Goal: Find specific page/section: Find specific page/section

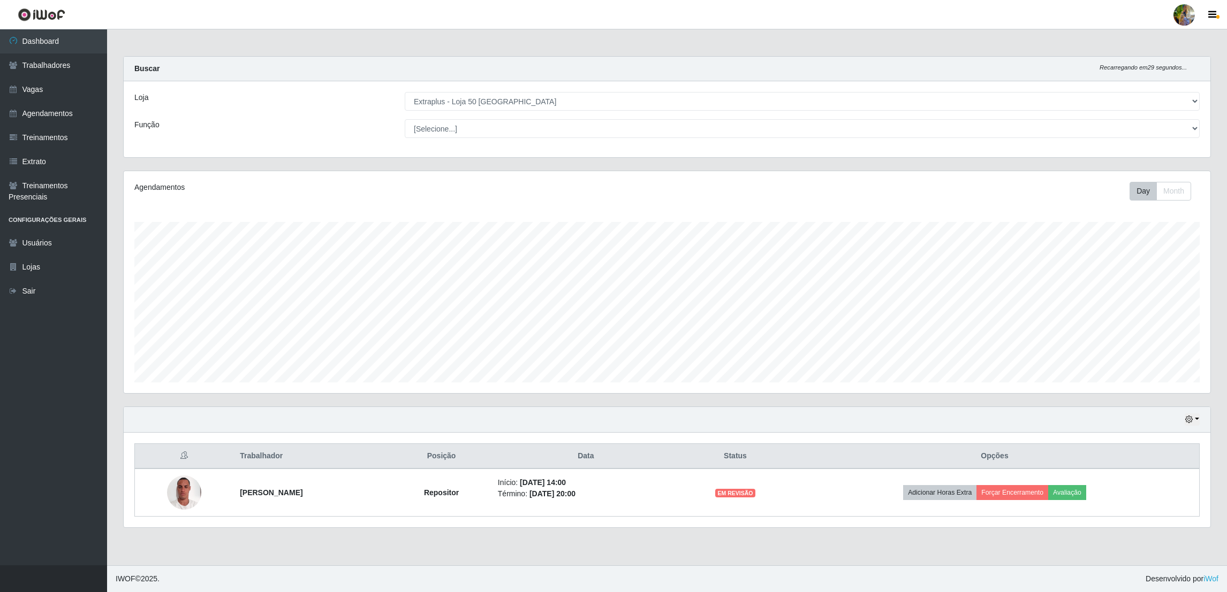
click at [553, 92] on select "[Selecione...] Atacado Vem - [GEOGRAPHIC_DATA] 30 Laranjeiras Velha Atacado Vem…" at bounding box center [802, 101] width 795 height 19
click at [405, 92] on select "[Selecione...] Atacado Vem - [GEOGRAPHIC_DATA] 30 Laranjeiras Velha Atacado Vem…" at bounding box center [802, 101] width 795 height 19
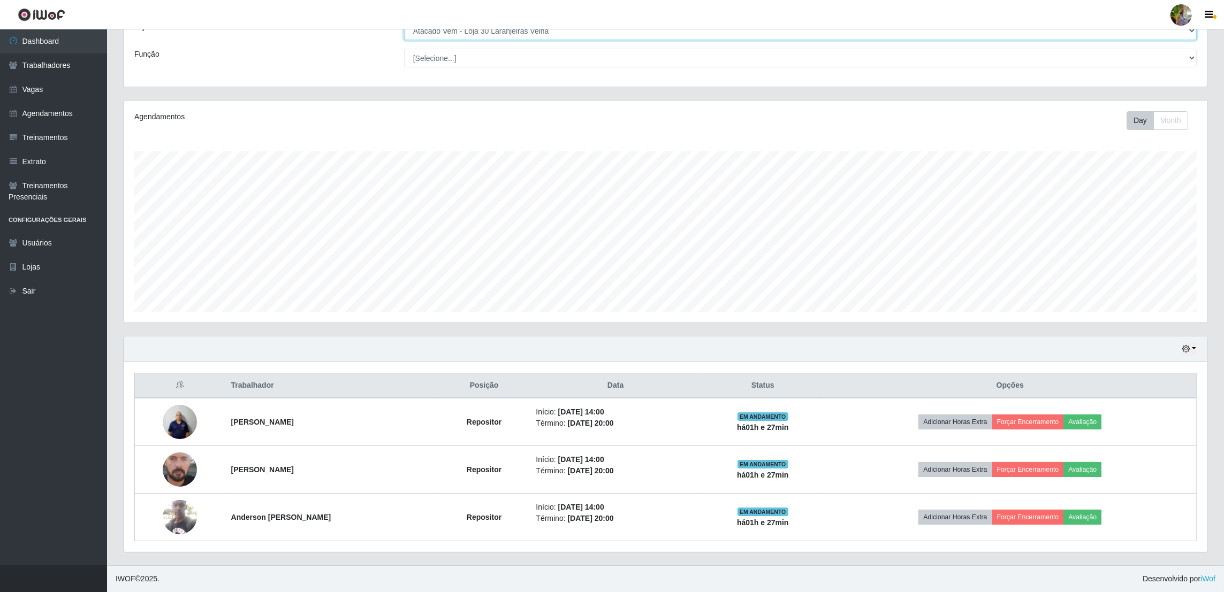
scroll to position [0, 0]
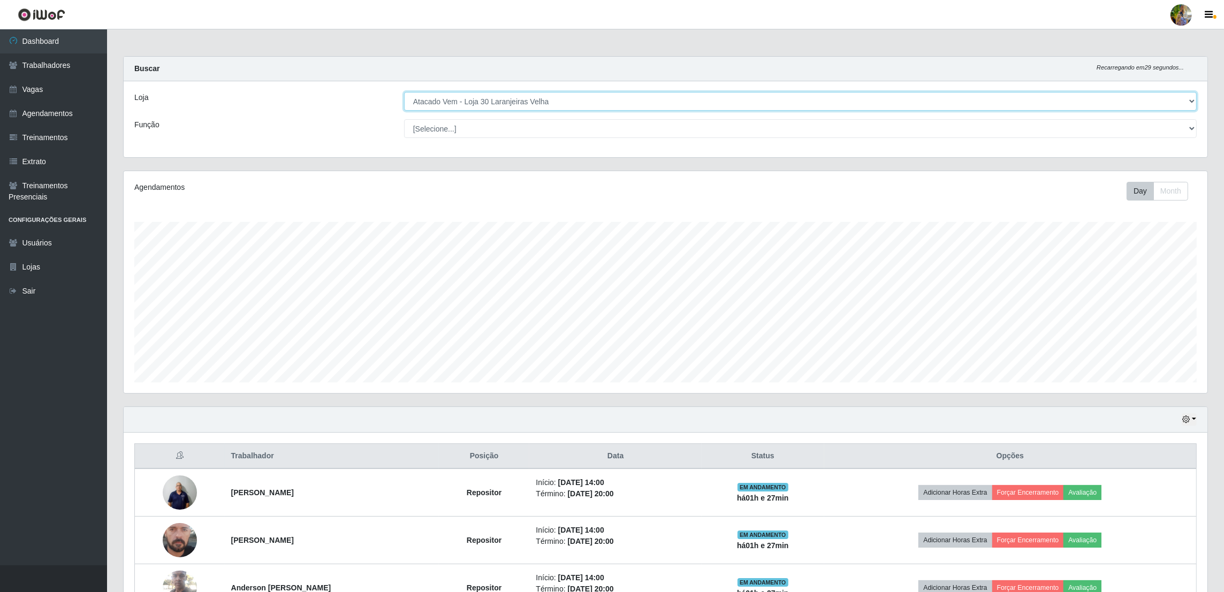
drag, startPoint x: 481, startPoint y: 96, endPoint x: 484, endPoint y: 107, distance: 10.7
click at [480, 96] on select "[Selecione...] Atacado Vem - [GEOGRAPHIC_DATA] 30 Laranjeiras Velha Atacado Vem…" at bounding box center [800, 101] width 793 height 19
click at [505, 105] on select "[Selecione...] Atacado Vem - [GEOGRAPHIC_DATA] 30 Laranjeiras Velha Atacado Vem…" at bounding box center [800, 101] width 793 height 19
click at [404, 92] on select "[Selecione...] Atacado Vem - [GEOGRAPHIC_DATA] 30 Laranjeiras Velha Atacado Vem…" at bounding box center [800, 101] width 793 height 19
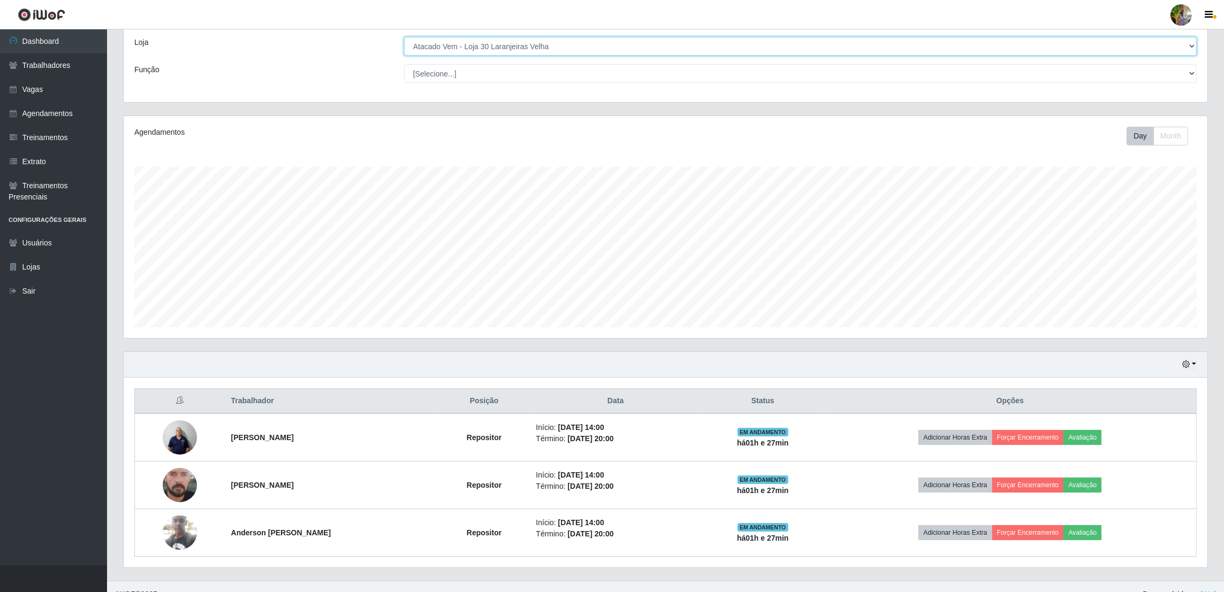
scroll to position [71, 0]
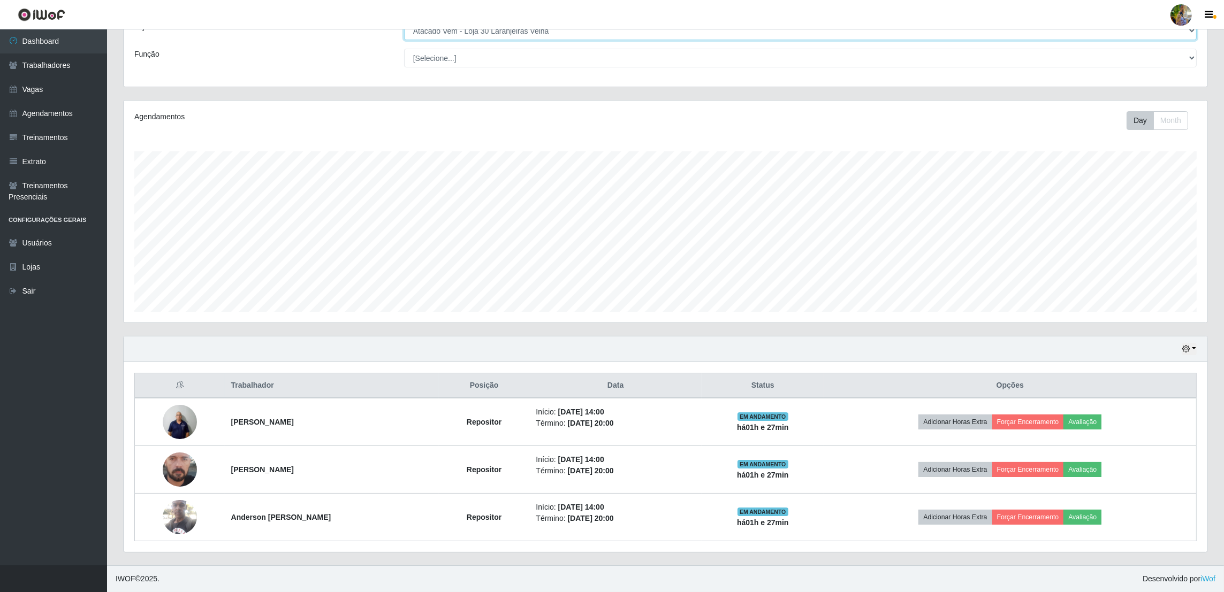
click at [473, 33] on select "[Selecione...] Atacado Vem - [GEOGRAPHIC_DATA] 30 Laranjeiras Velha Atacado Vem…" at bounding box center [800, 30] width 793 height 19
click at [405, 40] on select "[Selecione...] Atacado Vem - [GEOGRAPHIC_DATA] 30 Laranjeiras Velha Atacado Vem…" at bounding box center [800, 30] width 793 height 19
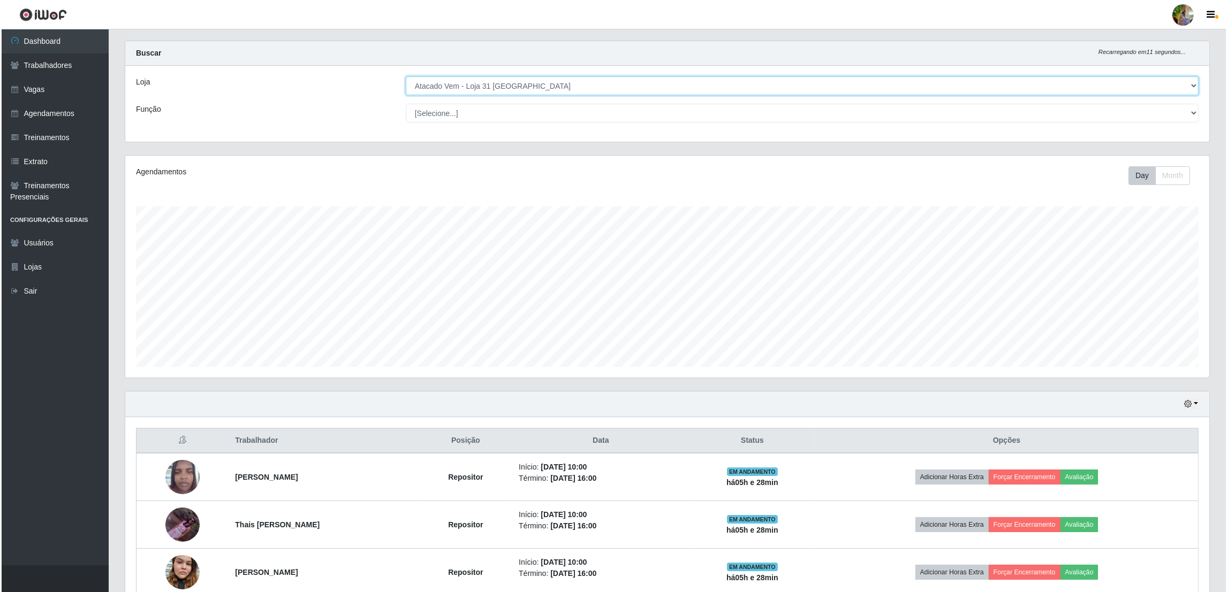
scroll to position [0, 0]
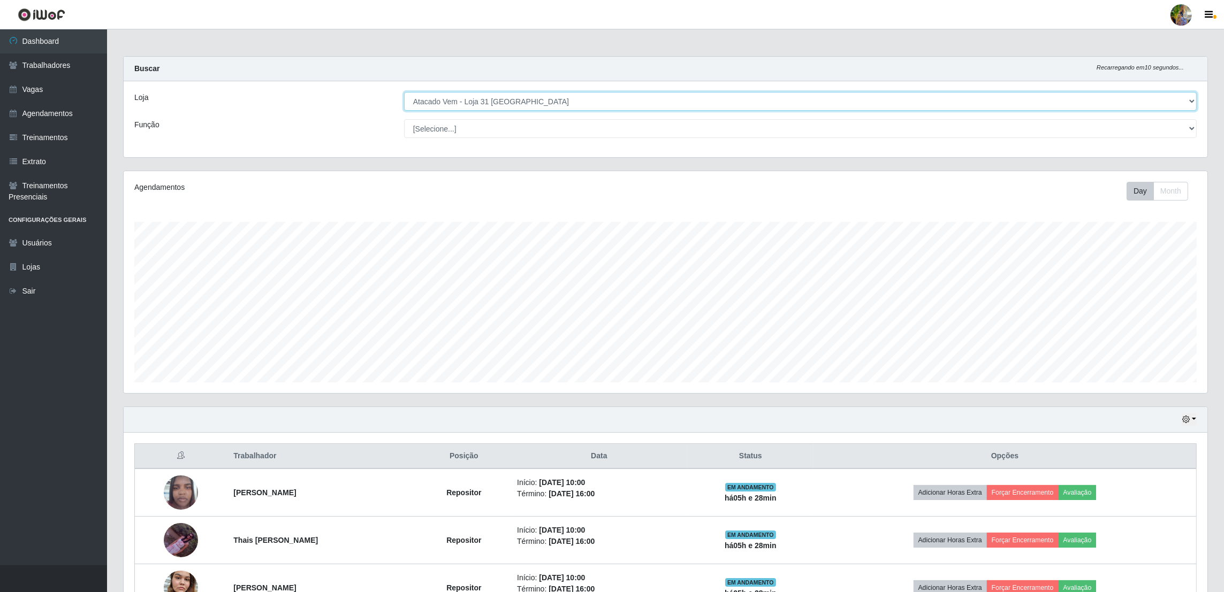
click at [569, 96] on select "[Selecione...] Atacado Vem - [GEOGRAPHIC_DATA] 30 Laranjeiras Velha Atacado Vem…" at bounding box center [800, 101] width 793 height 19
click at [547, 104] on select "[Selecione...] Atacado Vem - [GEOGRAPHIC_DATA] 30 Laranjeiras Velha Atacado Vem…" at bounding box center [800, 101] width 793 height 19
click at [405, 92] on select "[Selecione...] Atacado Vem - [GEOGRAPHIC_DATA] 30 Laranjeiras Velha Atacado Vem…" at bounding box center [800, 101] width 793 height 19
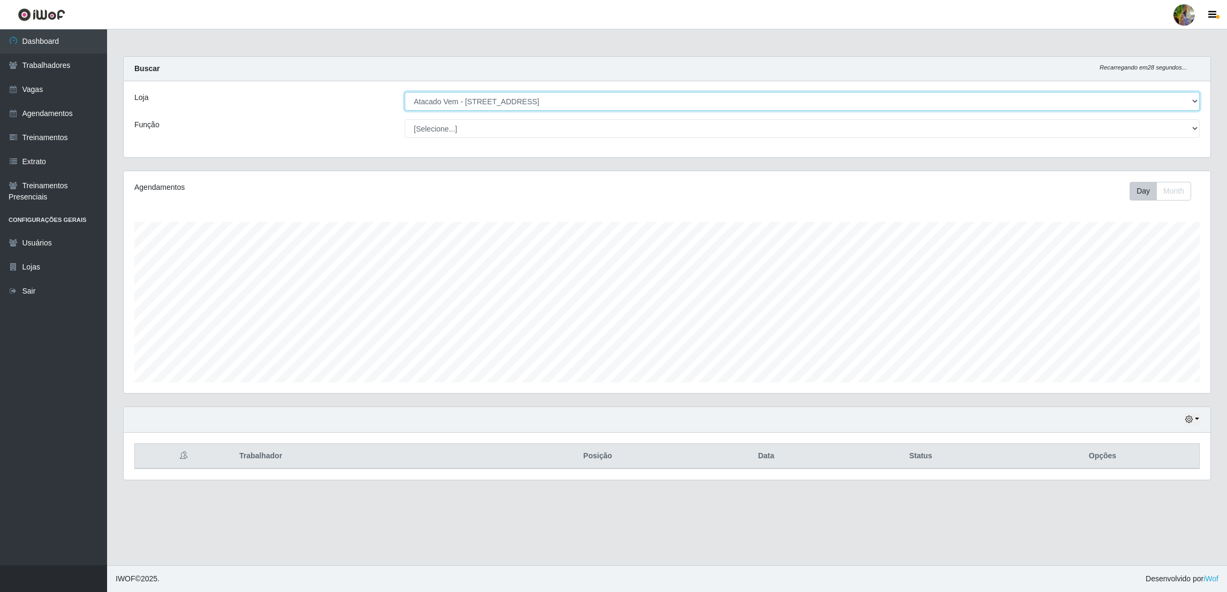
click at [545, 96] on select "[Selecione...] Atacado Vem - [GEOGRAPHIC_DATA] 30 Laranjeiras Velha Atacado Vem…" at bounding box center [802, 101] width 795 height 19
click at [405, 92] on select "[Selecione...] Atacado Vem - [GEOGRAPHIC_DATA] 30 Laranjeiras Velha Atacado Vem…" at bounding box center [802, 101] width 795 height 19
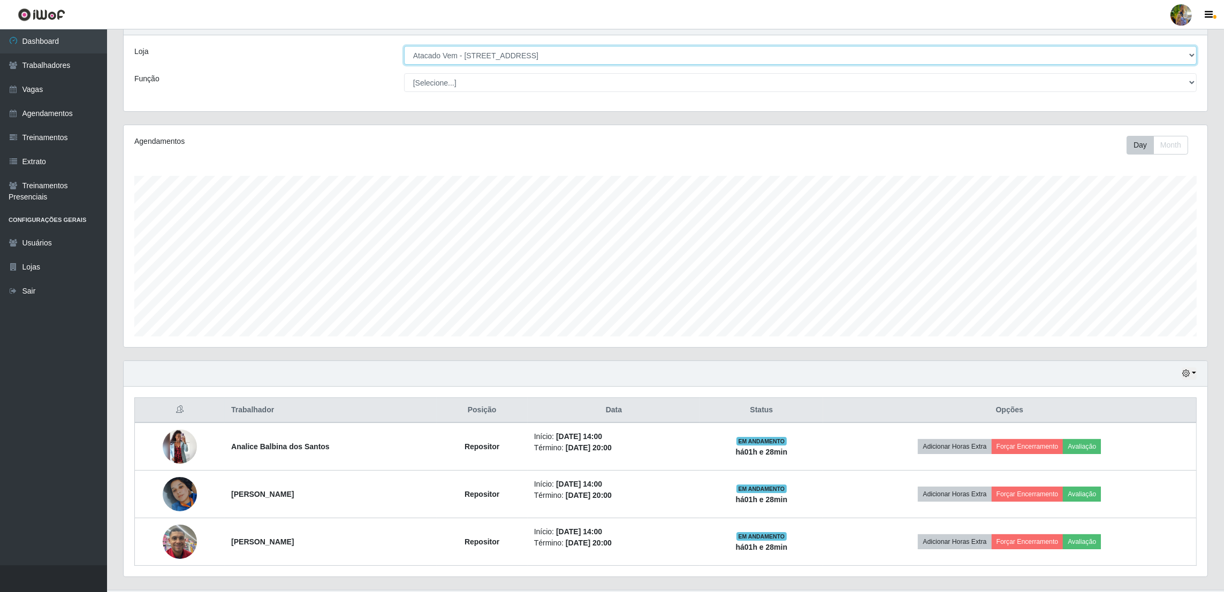
scroll to position [71, 0]
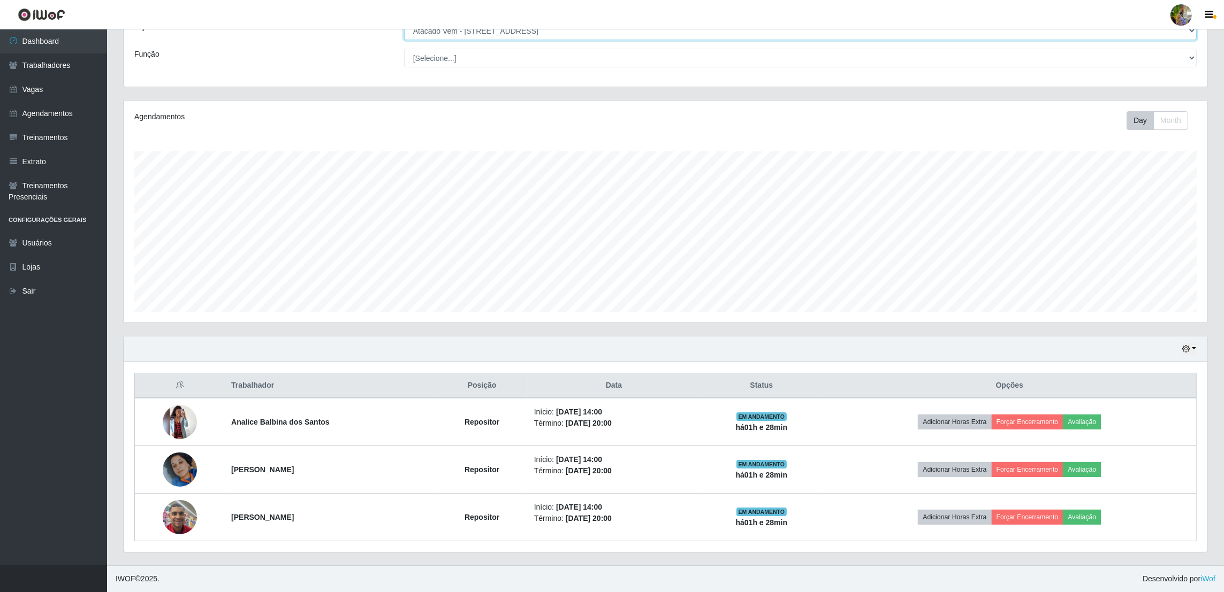
click at [578, 32] on select "[Selecione...] Atacado Vem - [GEOGRAPHIC_DATA] 30 Laranjeiras Velha Atacado Vem…" at bounding box center [800, 30] width 793 height 19
click at [405, 40] on select "[Selecione...] Atacado Vem - [GEOGRAPHIC_DATA] 30 Laranjeiras Velha Atacado Vem…" at bounding box center [800, 30] width 793 height 19
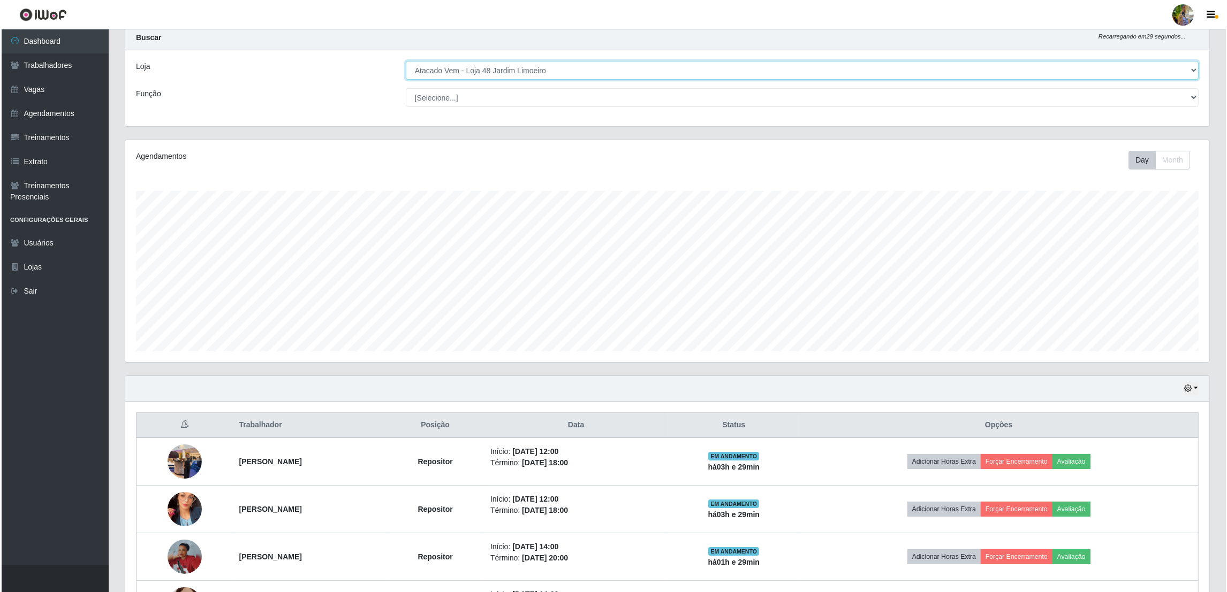
scroll to position [0, 0]
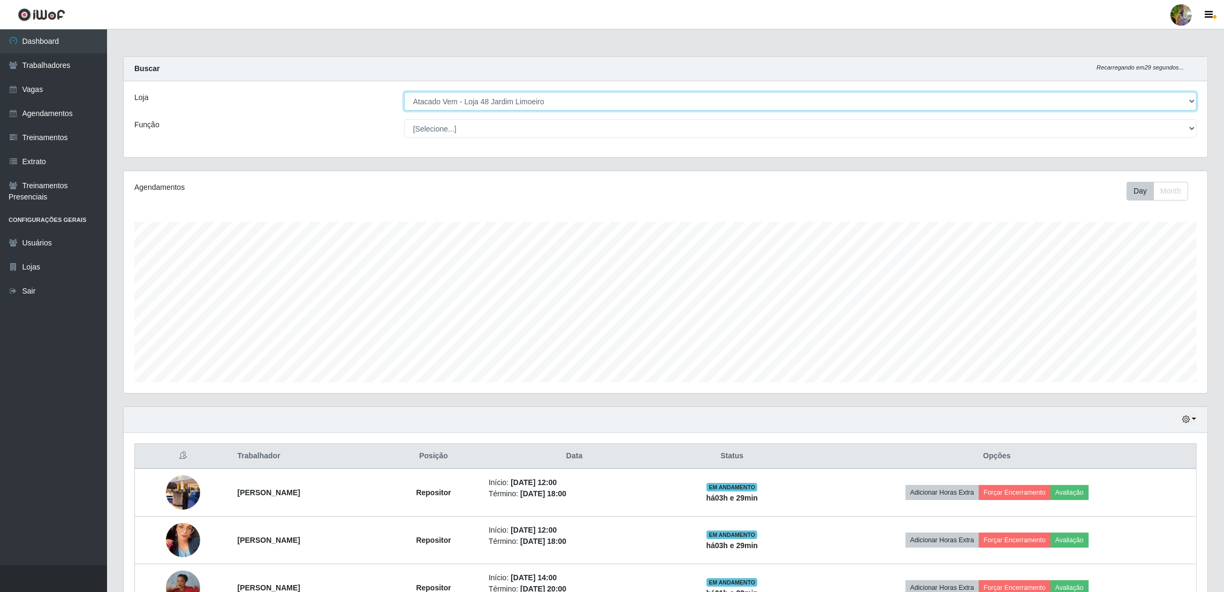
click at [558, 102] on select "[Selecione...] Atacado Vem - [GEOGRAPHIC_DATA] 30 Laranjeiras Velha Atacado Vem…" at bounding box center [800, 101] width 793 height 19
click at [405, 92] on select "[Selecione...] Atacado Vem - [GEOGRAPHIC_DATA] 30 Laranjeiras Velha Atacado Vem…" at bounding box center [800, 101] width 793 height 19
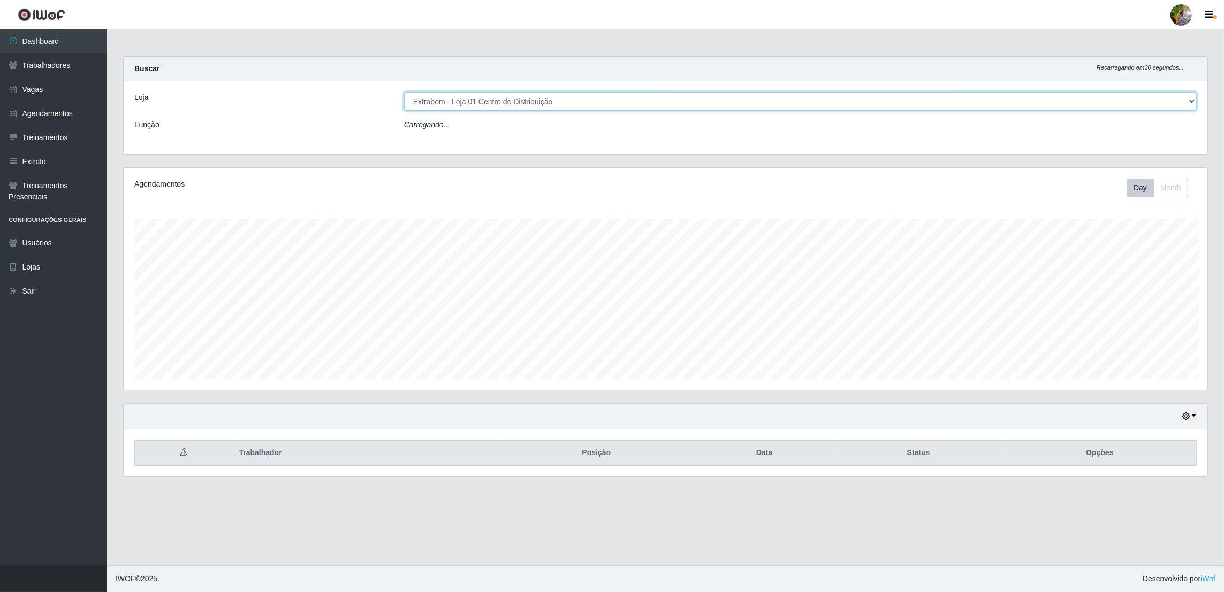
scroll to position [222, 1087]
click at [534, 102] on select "[Selecione...] Atacado Vem - [GEOGRAPHIC_DATA] 30 Laranjeiras Velha Atacado Vem…" at bounding box center [802, 101] width 795 height 19
click at [405, 92] on select "[Selecione...] Atacado Vem - [GEOGRAPHIC_DATA] 30 Laranjeiras Velha Atacado Vem…" at bounding box center [802, 101] width 795 height 19
click at [544, 98] on select "[Selecione...] Atacado Vem - [GEOGRAPHIC_DATA] 30 Laranjeiras Velha Atacado Vem…" at bounding box center [802, 101] width 795 height 19
click at [405, 92] on select "[Selecione...] Atacado Vem - [GEOGRAPHIC_DATA] 30 Laranjeiras Velha Atacado Vem…" at bounding box center [802, 101] width 795 height 19
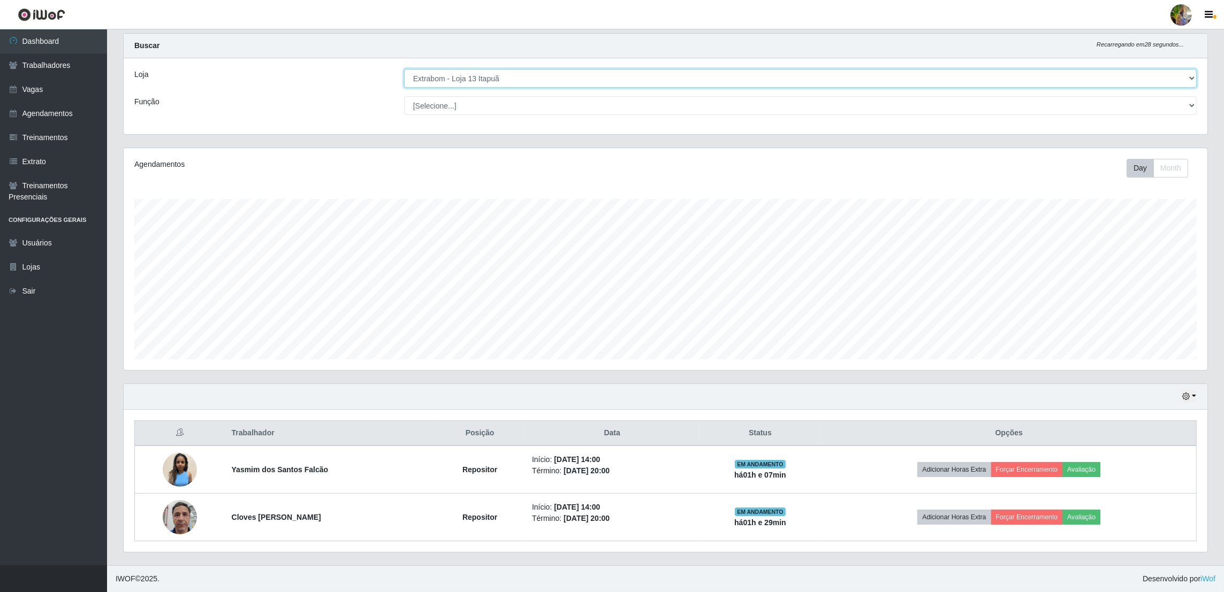
scroll to position [24, 0]
click at [563, 73] on select "[Selecione...] Atacado Vem - [GEOGRAPHIC_DATA] 30 Laranjeiras Velha Atacado Vem…" at bounding box center [800, 78] width 793 height 19
click at [404, 69] on select "[Selecione...] Atacado Vem - [GEOGRAPHIC_DATA] 30 Laranjeiras Velha Atacado Vem…" at bounding box center [800, 78] width 793 height 19
click at [548, 80] on select "[Selecione...] Atacado Vem - [GEOGRAPHIC_DATA] 30 Laranjeiras Velha Atacado Vem…" at bounding box center [800, 78] width 793 height 19
click at [405, 88] on select "[Selecione...] Atacado Vem - [GEOGRAPHIC_DATA] 30 Laranjeiras Velha Atacado Vem…" at bounding box center [800, 78] width 793 height 19
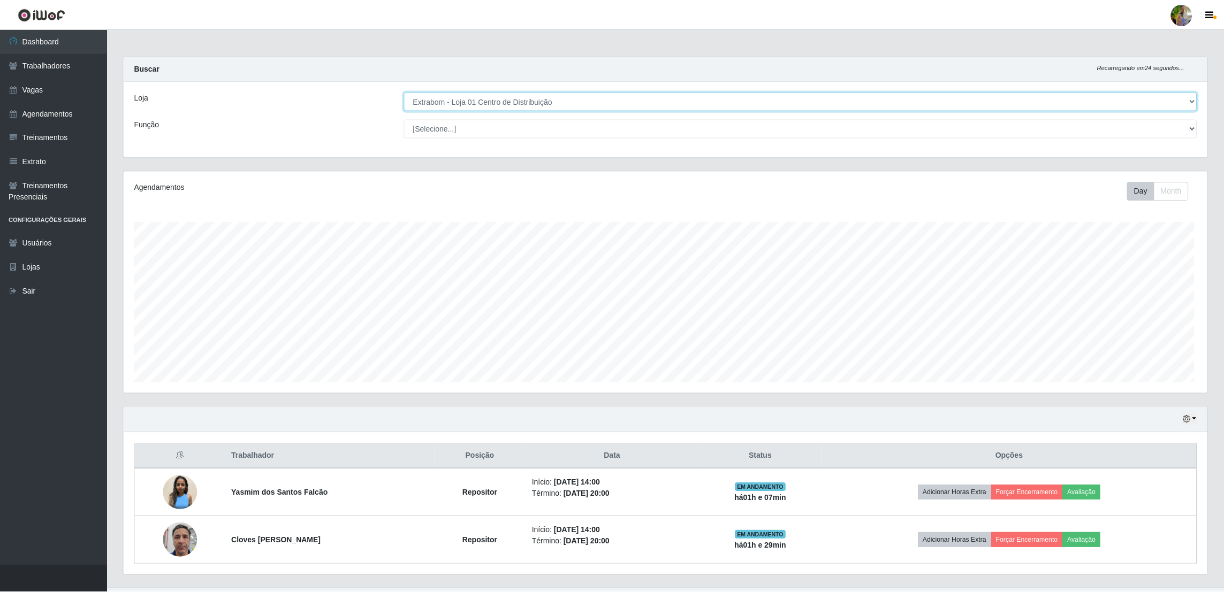
scroll to position [222, 1087]
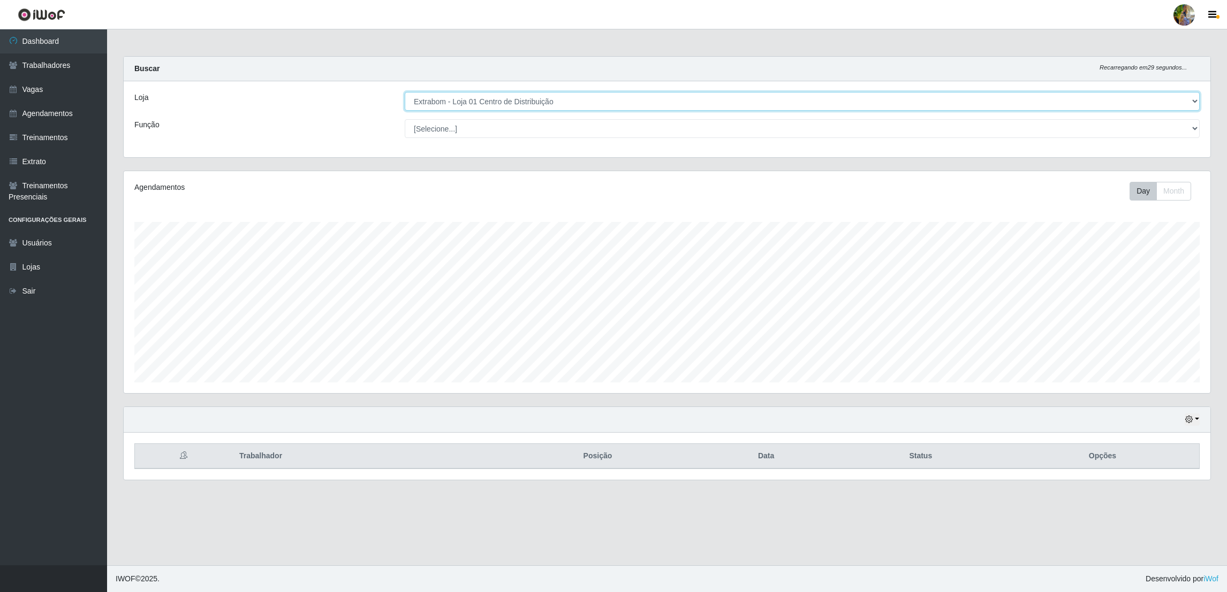
click at [530, 102] on select "[Selecione...] Atacado Vem - [GEOGRAPHIC_DATA] 30 Laranjeiras Velha Atacado Vem…" at bounding box center [802, 101] width 795 height 19
click at [405, 92] on select "[Selecione...] Atacado Vem - [GEOGRAPHIC_DATA] 30 Laranjeiras Velha Atacado Vem…" at bounding box center [802, 101] width 795 height 19
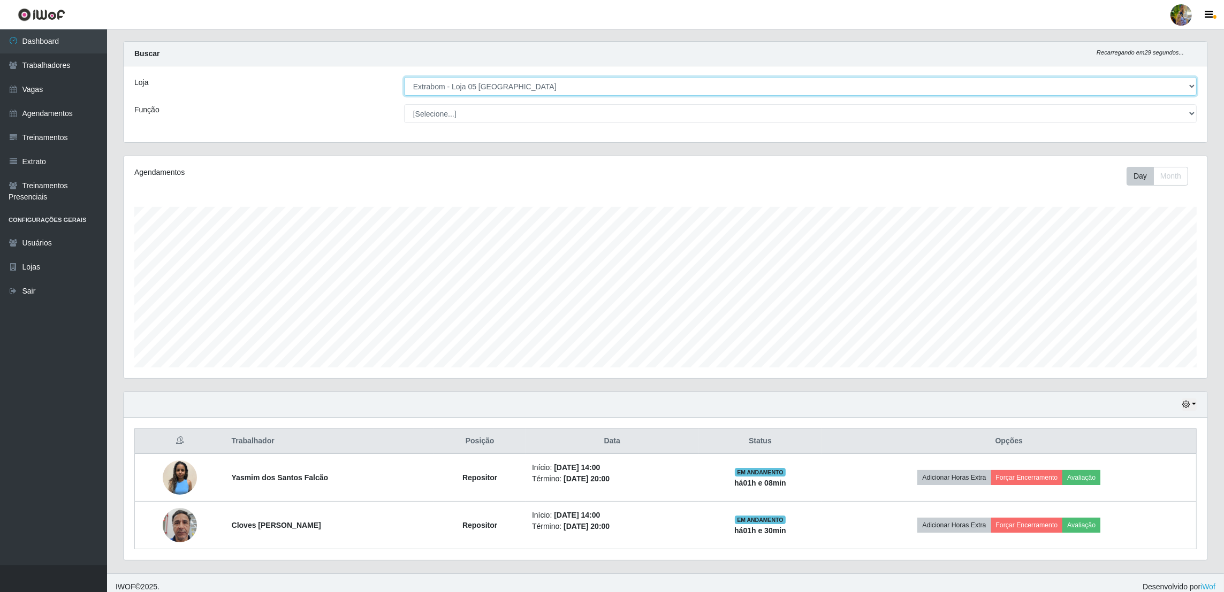
scroll to position [24, 0]
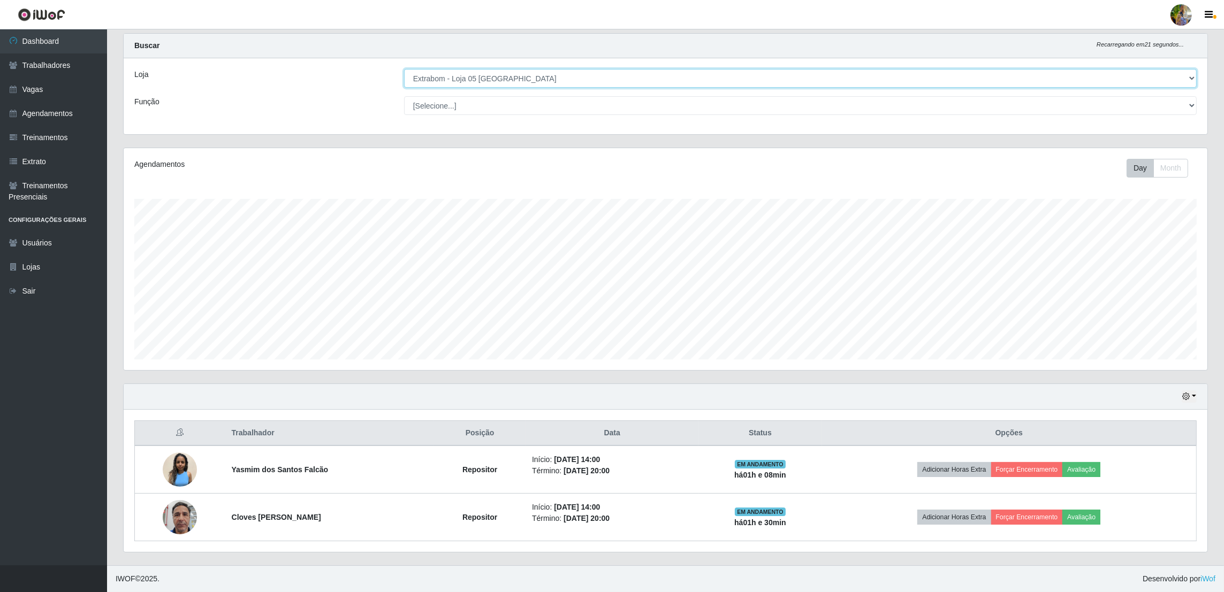
click at [571, 76] on select "[Selecione...] Atacado Vem - [GEOGRAPHIC_DATA] 30 Laranjeiras Velha Atacado Vem…" at bounding box center [800, 78] width 793 height 19
click at [405, 88] on select "[Selecione...] Atacado Vem - [GEOGRAPHIC_DATA] 30 Laranjeiras Velha Atacado Vem…" at bounding box center [800, 78] width 793 height 19
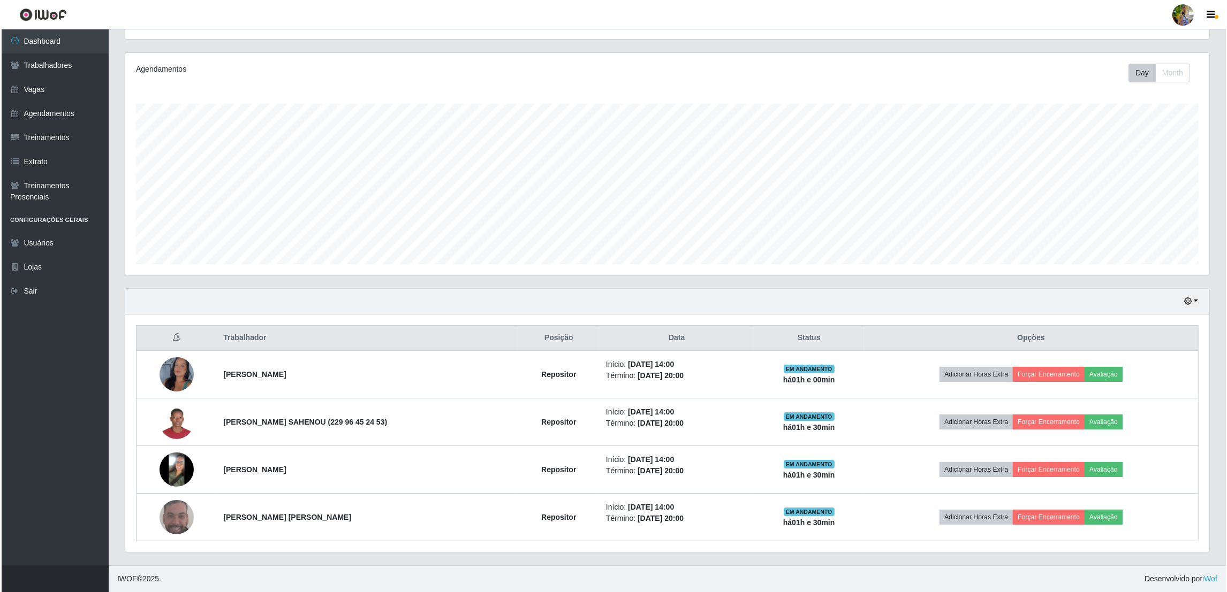
scroll to position [0, 0]
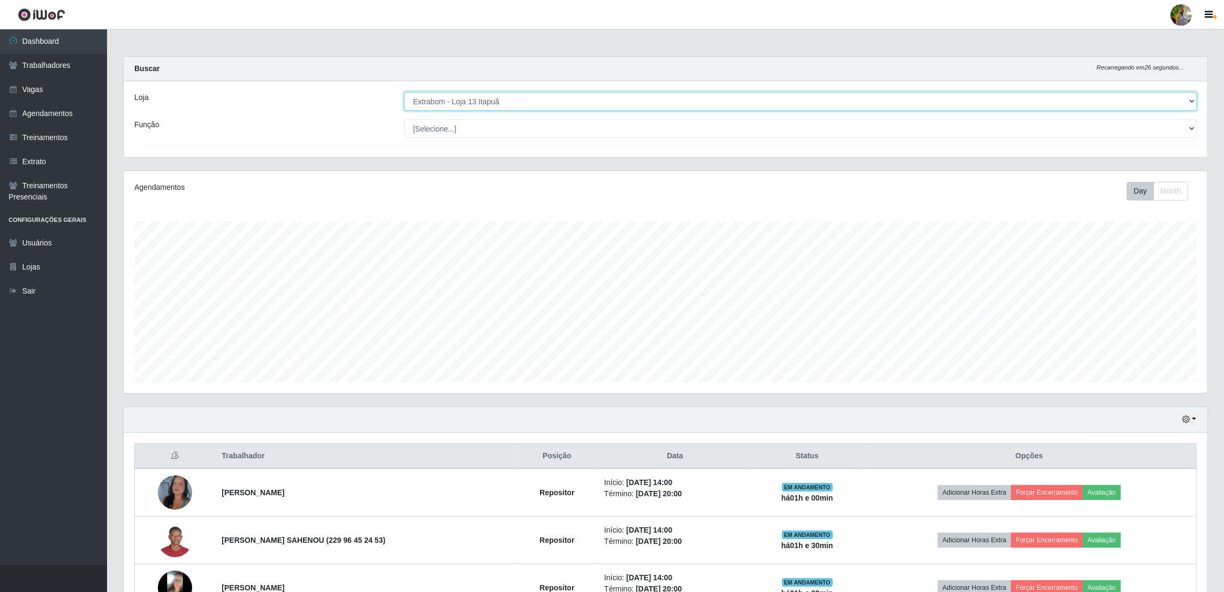
click at [522, 99] on select "[Selecione...] Atacado Vem - [GEOGRAPHIC_DATA] 30 Laranjeiras Velha Atacado Vem…" at bounding box center [800, 101] width 793 height 19
click at [405, 92] on select "[Selecione...] Atacado Vem - [GEOGRAPHIC_DATA] 30 Laranjeiras Velha Atacado Vem…" at bounding box center [800, 101] width 793 height 19
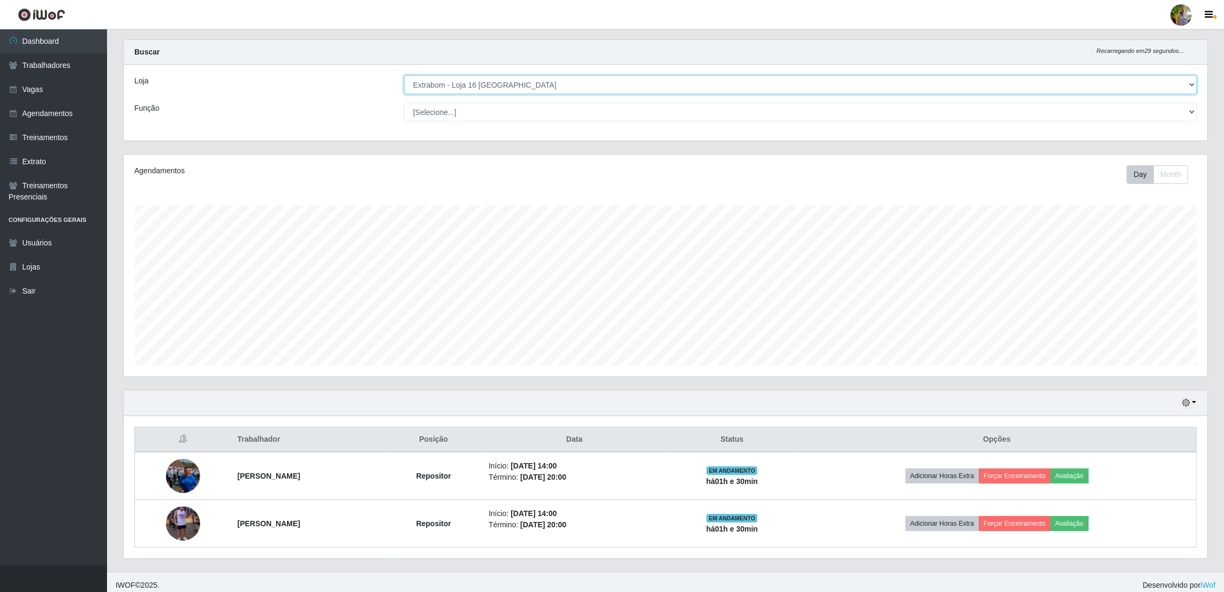
scroll to position [24, 0]
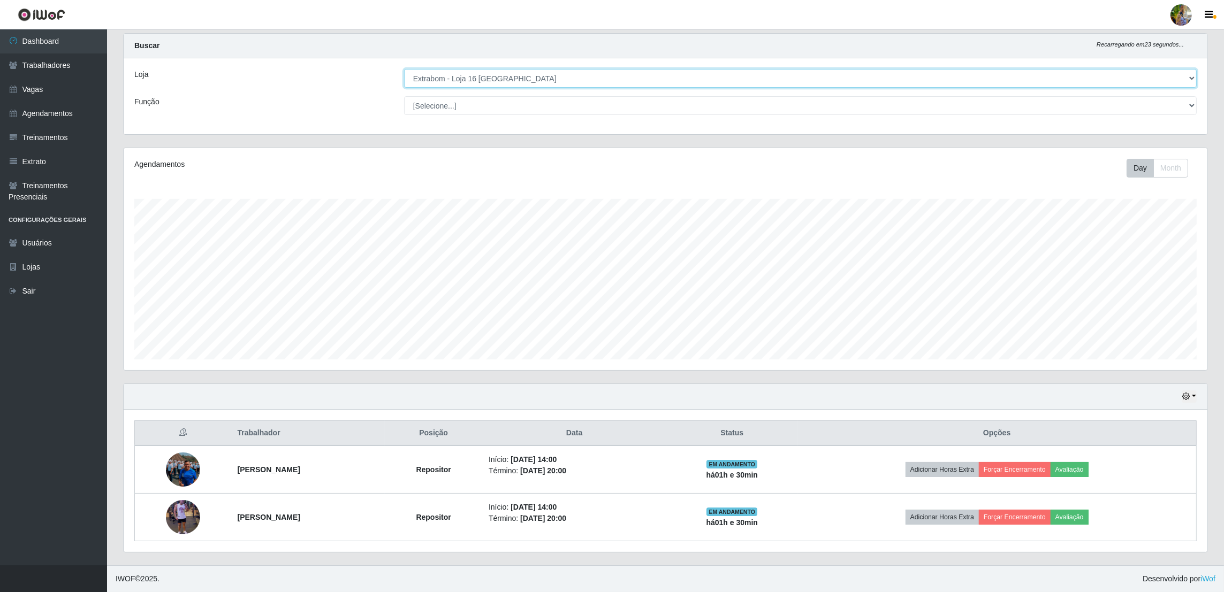
click at [536, 78] on select "[Selecione...] Atacado Vem - [GEOGRAPHIC_DATA] 30 Laranjeiras Velha Atacado Vem…" at bounding box center [800, 78] width 793 height 19
click at [405, 88] on select "[Selecione...] Atacado Vem - [GEOGRAPHIC_DATA] 30 Laranjeiras Velha Atacado Vem…" at bounding box center [800, 78] width 793 height 19
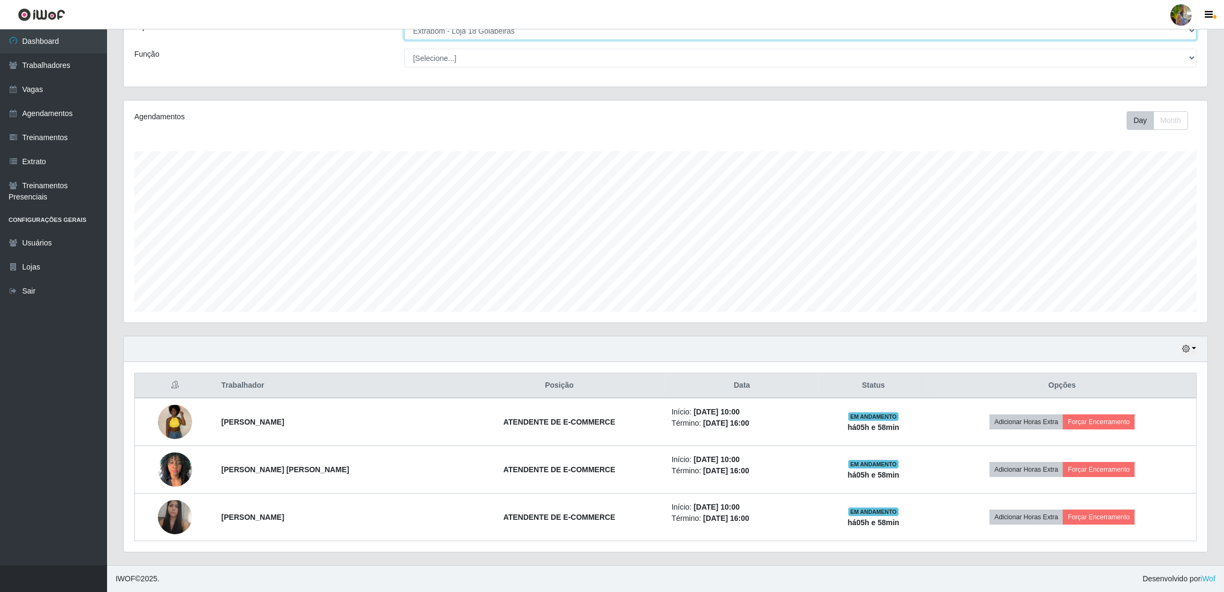
scroll to position [71, 0]
click at [499, 36] on select "[Selecione...] Atacado Vem - [GEOGRAPHIC_DATA] 30 Laranjeiras Velha Atacado Vem…" at bounding box center [800, 30] width 793 height 19
click at [396, 566] on div "Hoje 1 dia 3 dias 1 Semana Não encerrados Trabalhador Posição Data Status Opçõe…" at bounding box center [665, 451] width 1101 height 230
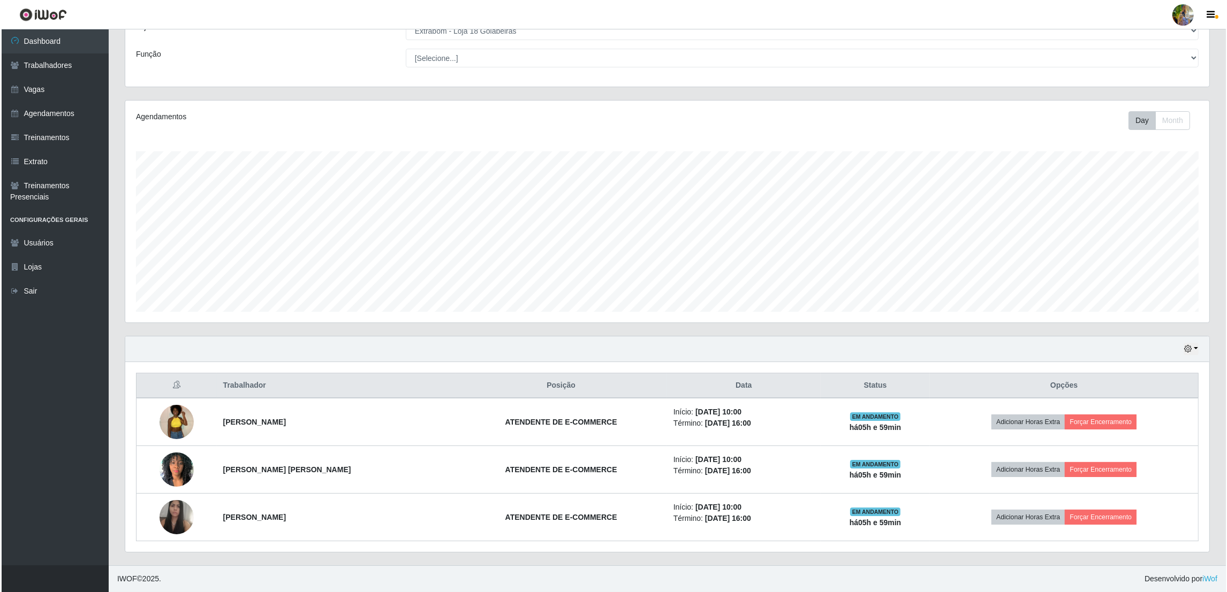
scroll to position [0, 0]
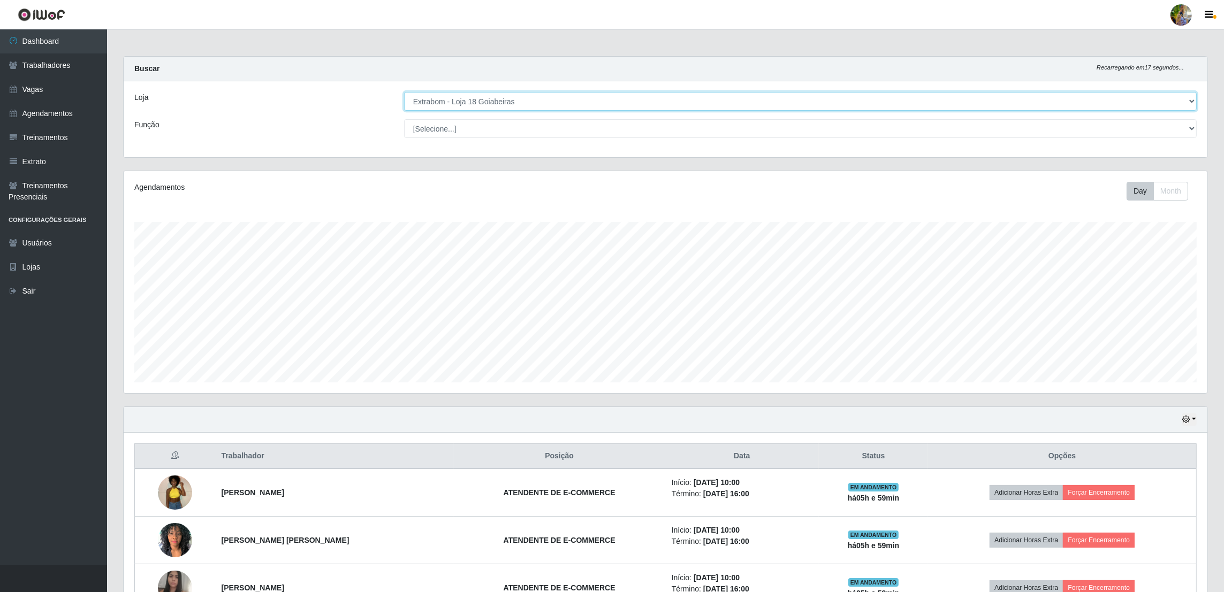
click at [506, 97] on select "[Selecione...] Atacado Vem - [GEOGRAPHIC_DATA] 30 Laranjeiras Velha Atacado Vem…" at bounding box center [800, 101] width 793 height 19
click at [405, 92] on select "[Selecione...] Atacado Vem - [GEOGRAPHIC_DATA] 30 Laranjeiras Velha Atacado Vem…" at bounding box center [800, 101] width 793 height 19
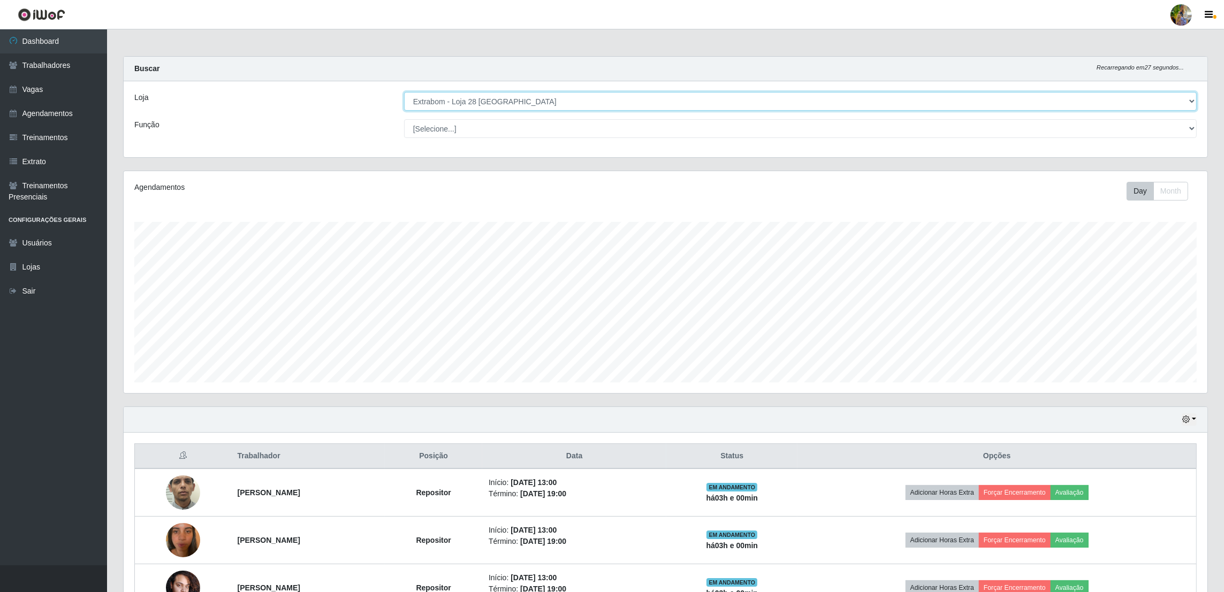
click at [521, 103] on select "[Selecione...] Atacado Vem - [GEOGRAPHIC_DATA] 30 Laranjeiras Velha Atacado Vem…" at bounding box center [800, 101] width 793 height 19
click at [405, 92] on select "[Selecione...] Atacado Vem - [GEOGRAPHIC_DATA] 30 Laranjeiras Velha Atacado Vem…" at bounding box center [800, 101] width 793 height 19
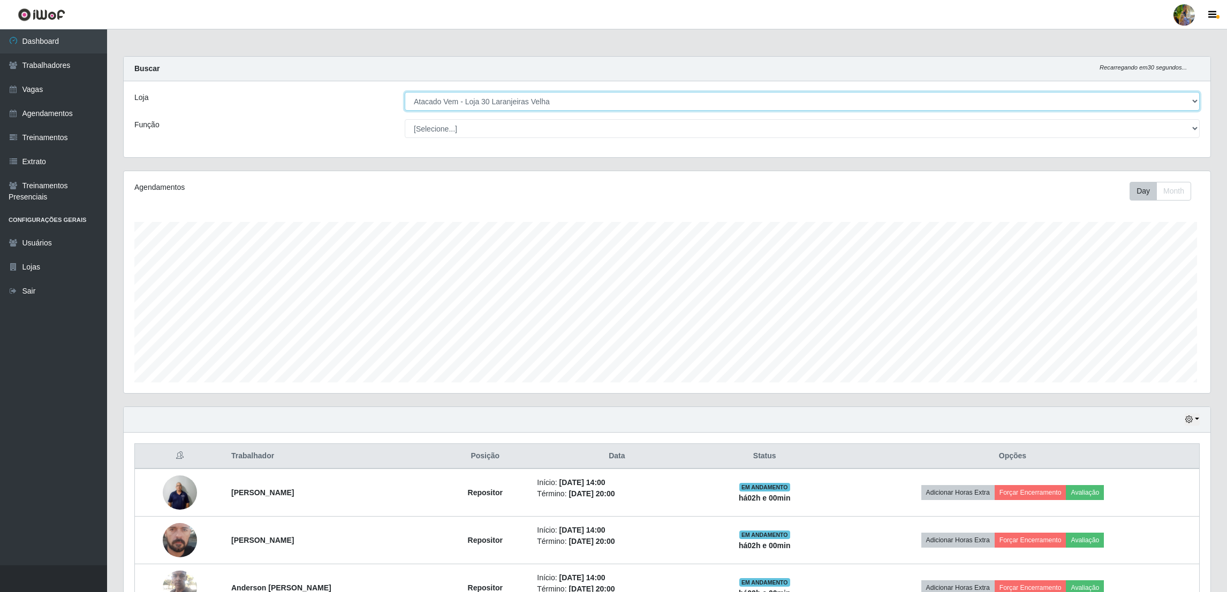
scroll to position [535006, 534145]
click at [511, 101] on select "[Selecione...] Atacado Vem - [GEOGRAPHIC_DATA] 30 Laranjeiras Velha Atacado Vem…" at bounding box center [800, 101] width 793 height 19
click at [405, 92] on select "[Selecione...] Atacado Vem - [GEOGRAPHIC_DATA] 30 Laranjeiras Velha Atacado Vem…" at bounding box center [800, 101] width 793 height 19
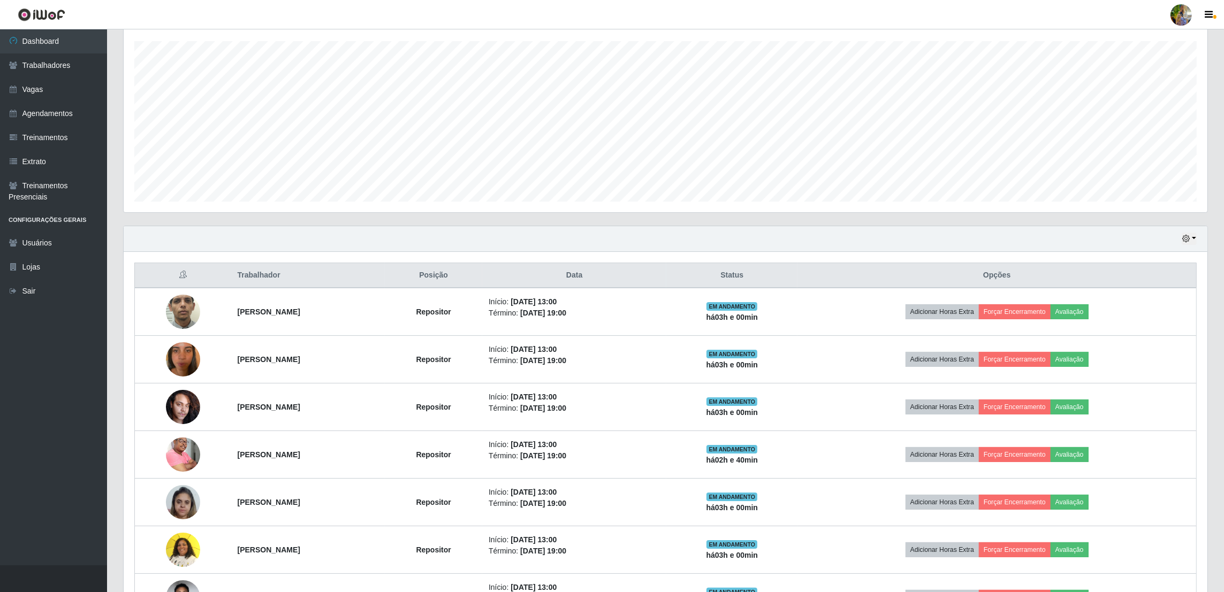
scroll to position [69, 0]
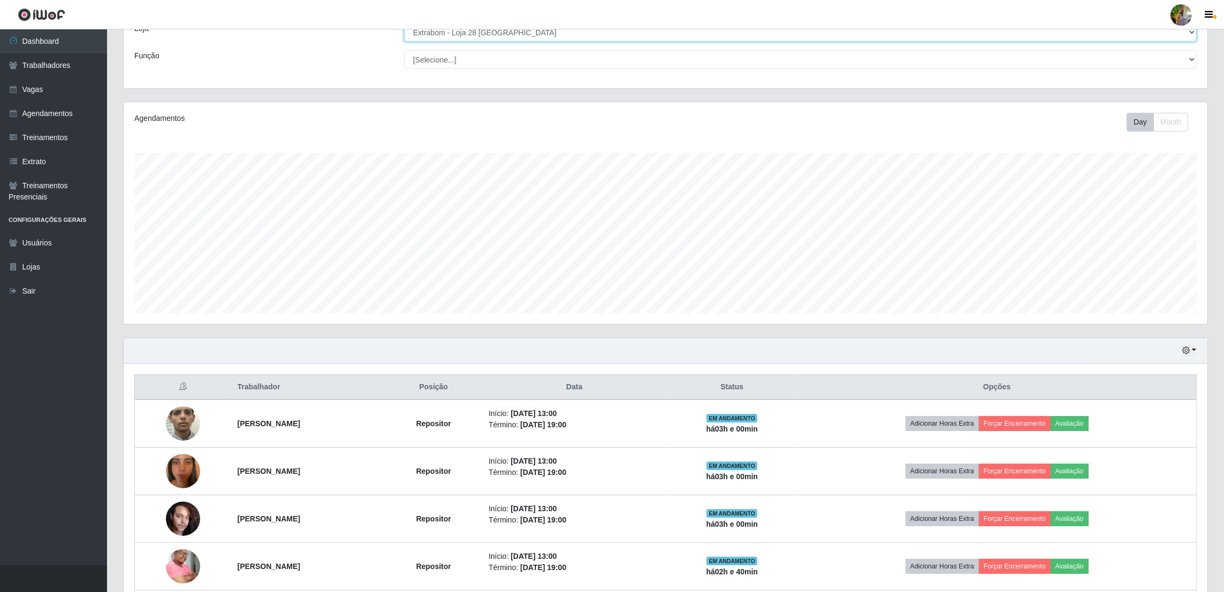
click at [486, 39] on select "[Selecione...] Atacado Vem - [GEOGRAPHIC_DATA] 30 Laranjeiras Velha Atacado Vem…" at bounding box center [800, 32] width 793 height 19
click at [405, 42] on select "[Selecione...] Atacado Vem - [GEOGRAPHIC_DATA] 30 Laranjeiras Velha Atacado Vem…" at bounding box center [800, 32] width 793 height 19
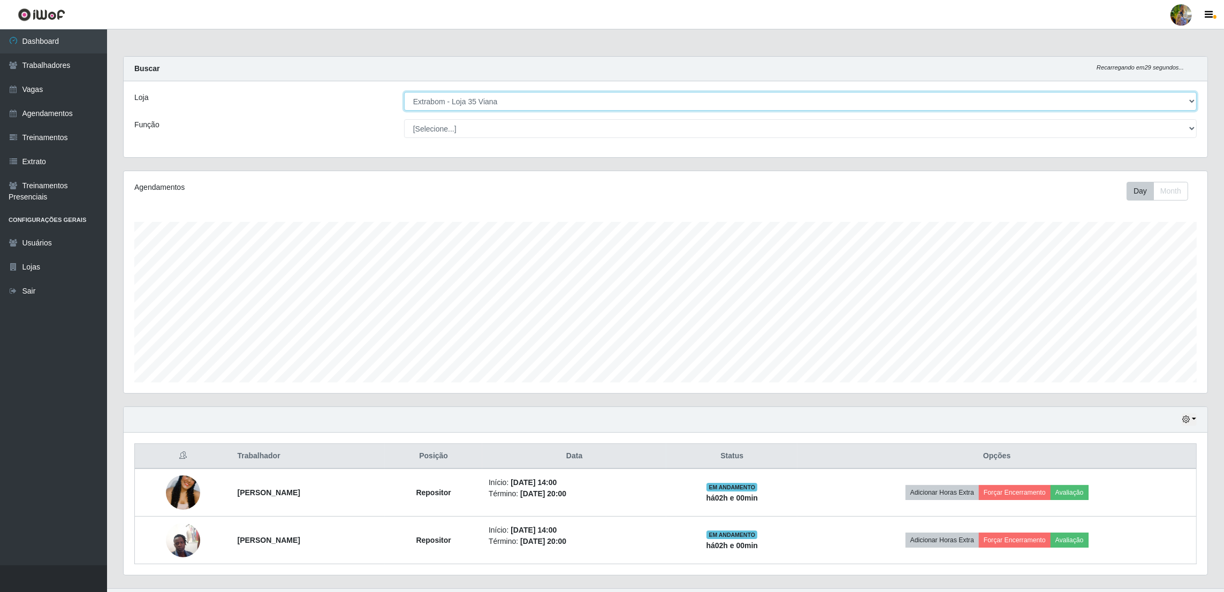
scroll to position [24, 0]
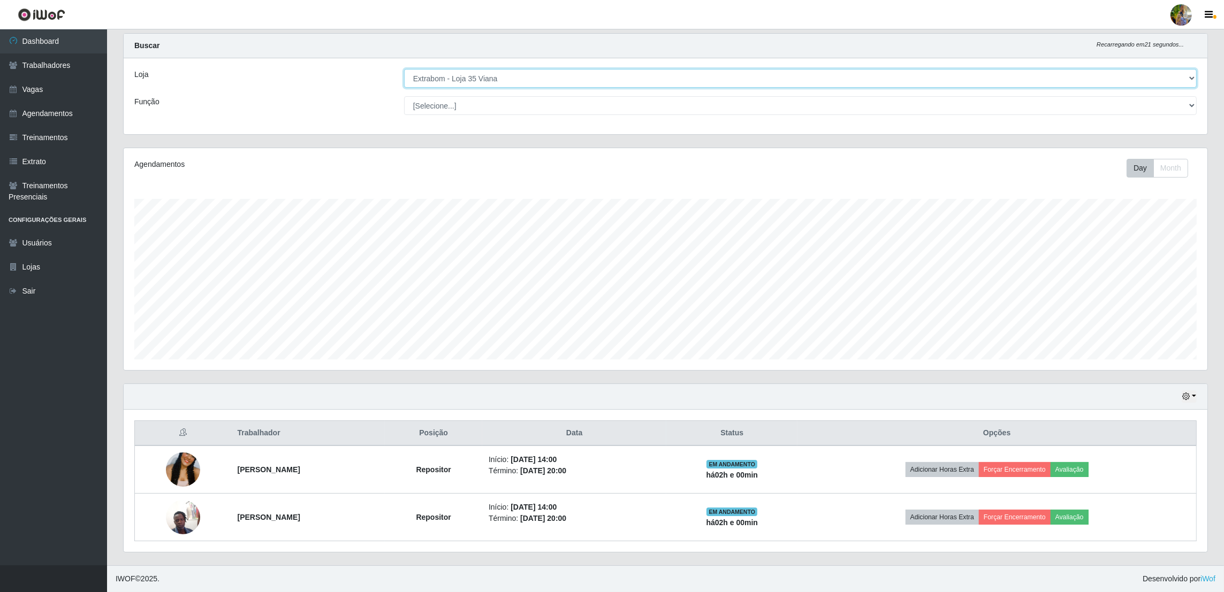
click at [564, 71] on select "[Selecione...] Atacado Vem - [GEOGRAPHIC_DATA] 30 Laranjeiras Velha Atacado Vem…" at bounding box center [800, 78] width 793 height 19
click at [405, 88] on select "[Selecione...] Atacado Vem - [GEOGRAPHIC_DATA] 30 Laranjeiras Velha Atacado Vem…" at bounding box center [800, 78] width 793 height 19
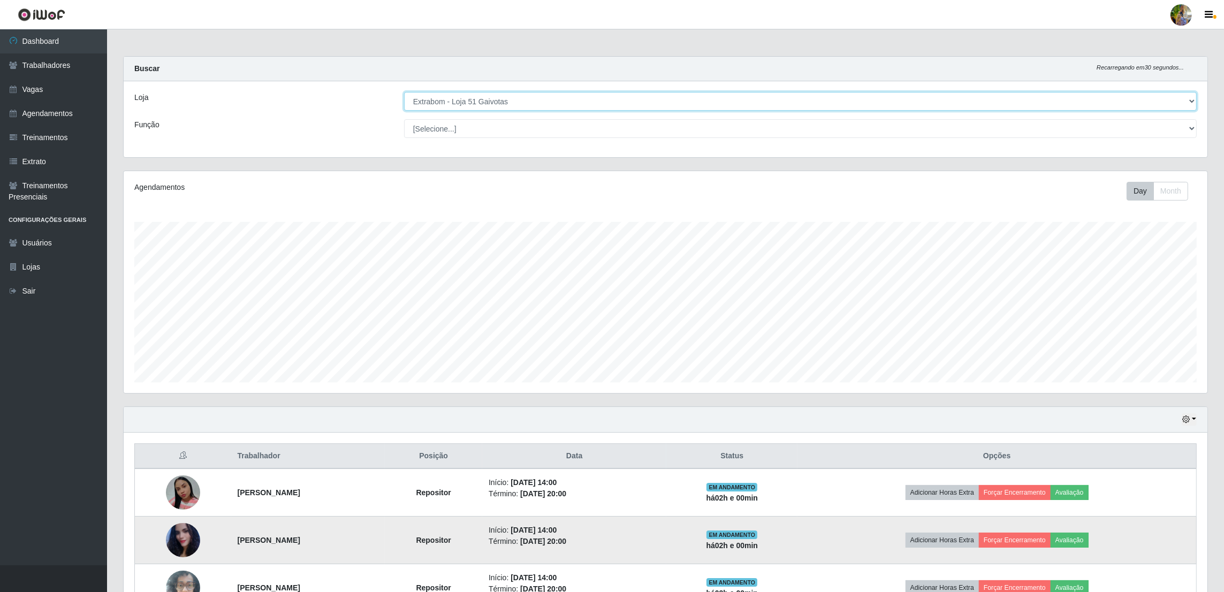
scroll to position [71, 0]
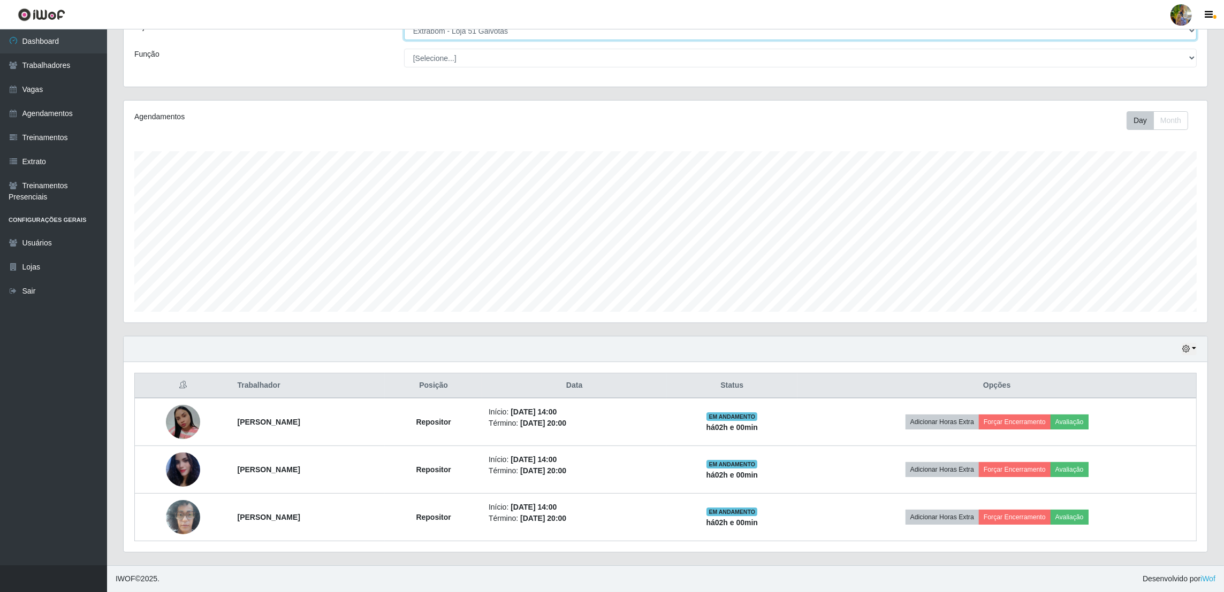
click at [497, 34] on select "[Selecione...] Atacado Vem - [GEOGRAPHIC_DATA] 30 Laranjeiras Velha Atacado Vem…" at bounding box center [800, 30] width 793 height 19
click at [405, 40] on select "[Selecione...] Atacado Vem - [GEOGRAPHIC_DATA] 30 Laranjeiras Velha Atacado Vem…" at bounding box center [800, 30] width 793 height 19
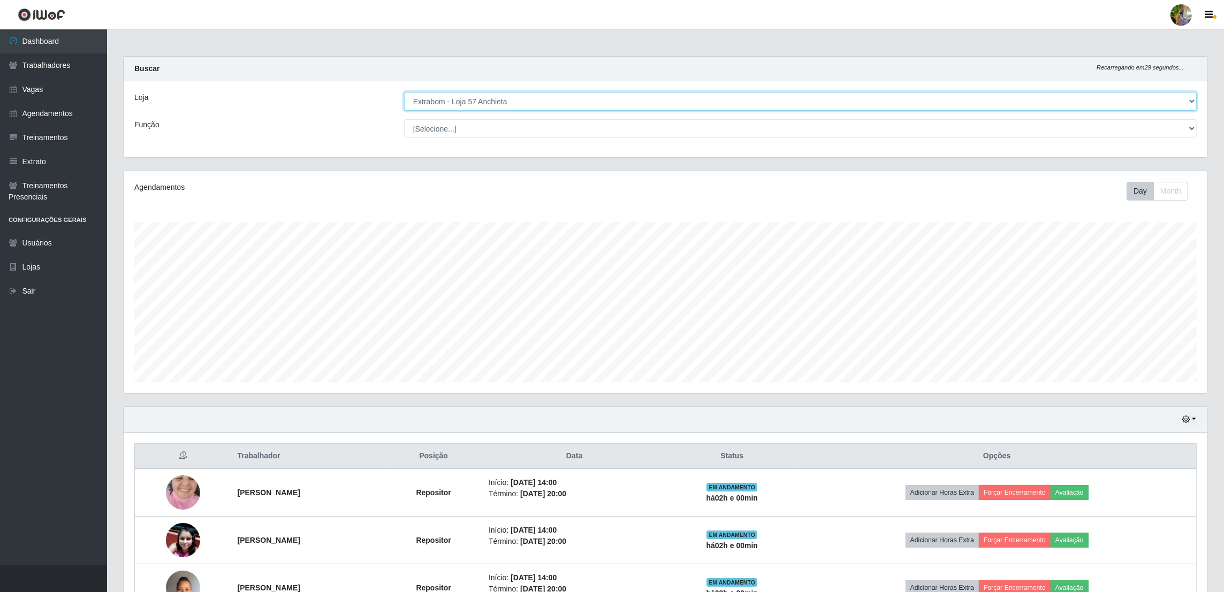
scroll to position [0, 0]
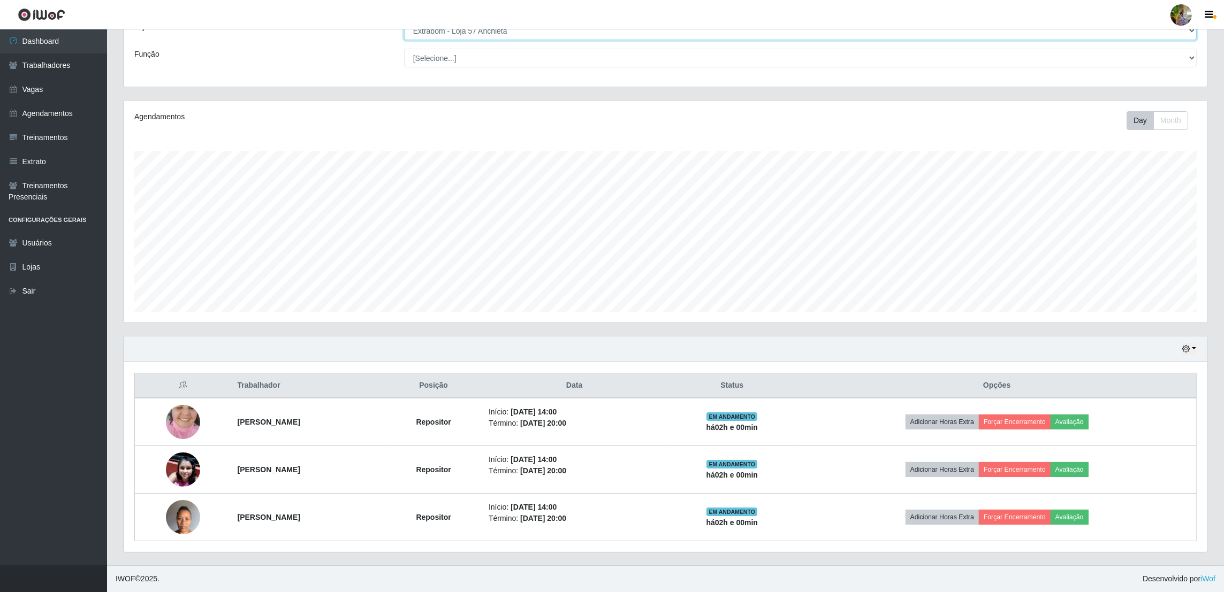
click at [519, 36] on select "[Selecione...] Atacado Vem - [GEOGRAPHIC_DATA] 30 Laranjeiras Velha Atacado Vem…" at bounding box center [800, 30] width 793 height 19
click at [405, 40] on select "[Selecione...] Atacado Vem - [GEOGRAPHIC_DATA] 30 Laranjeiras Velha Atacado Vem…" at bounding box center [800, 30] width 793 height 19
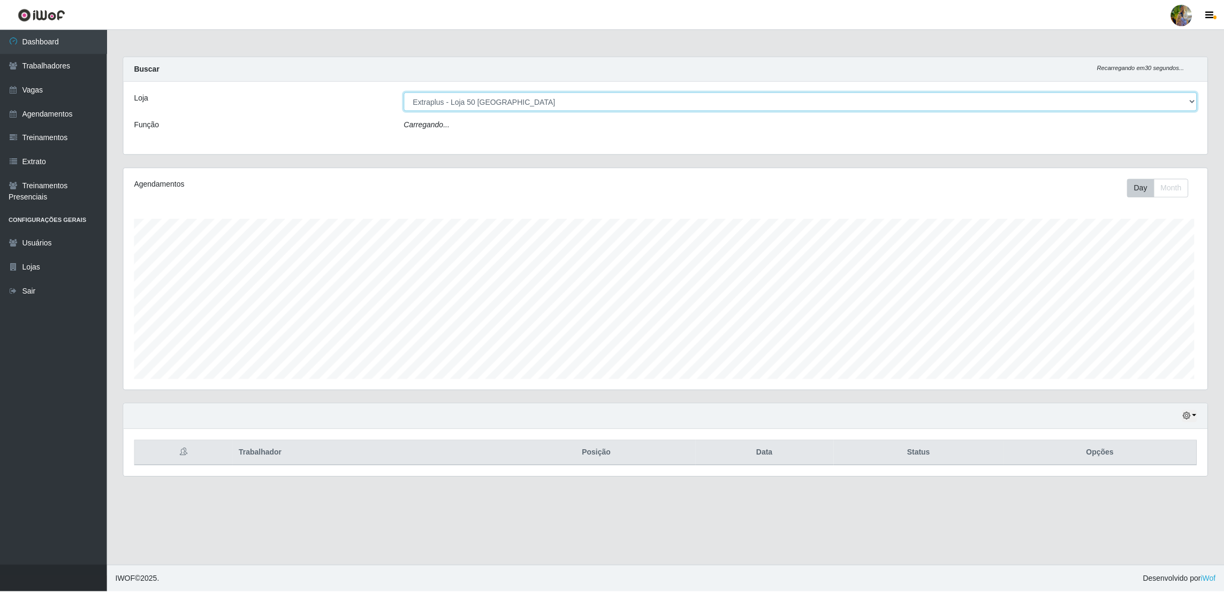
scroll to position [222, 1087]
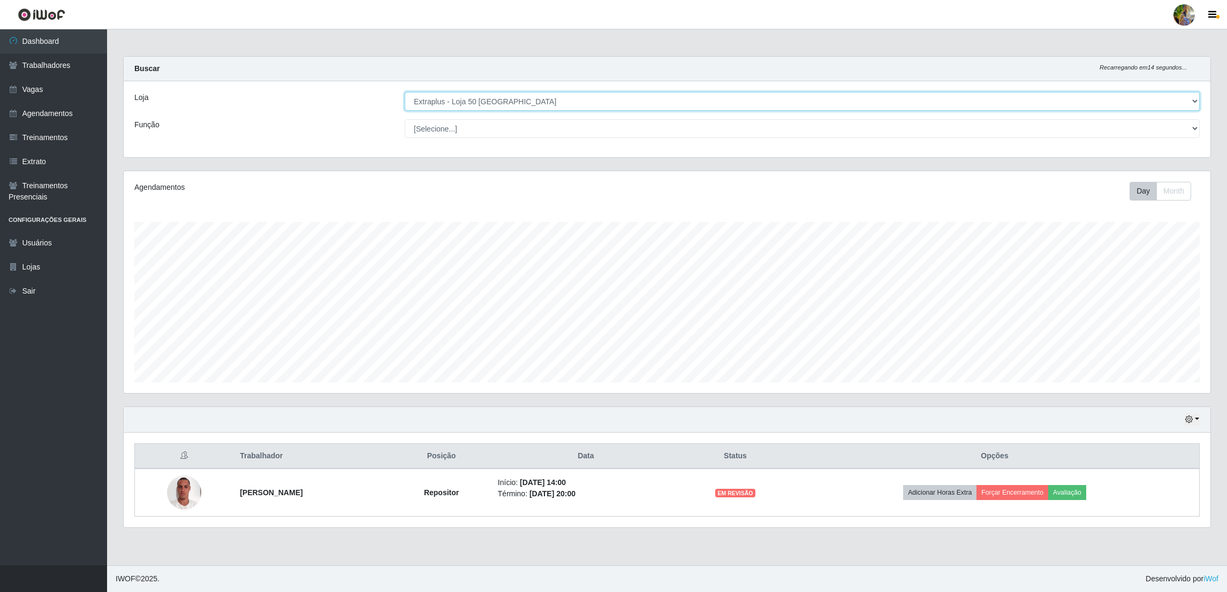
click at [452, 108] on select "[Selecione...] Atacado Vem - [GEOGRAPHIC_DATA] 30 Laranjeiras Velha Atacado Vem…" at bounding box center [802, 101] width 795 height 19
select select "449"
click at [405, 92] on select "[Selecione...] Atacado Vem - [GEOGRAPHIC_DATA] 30 Laranjeiras Velha Atacado Vem…" at bounding box center [802, 101] width 795 height 19
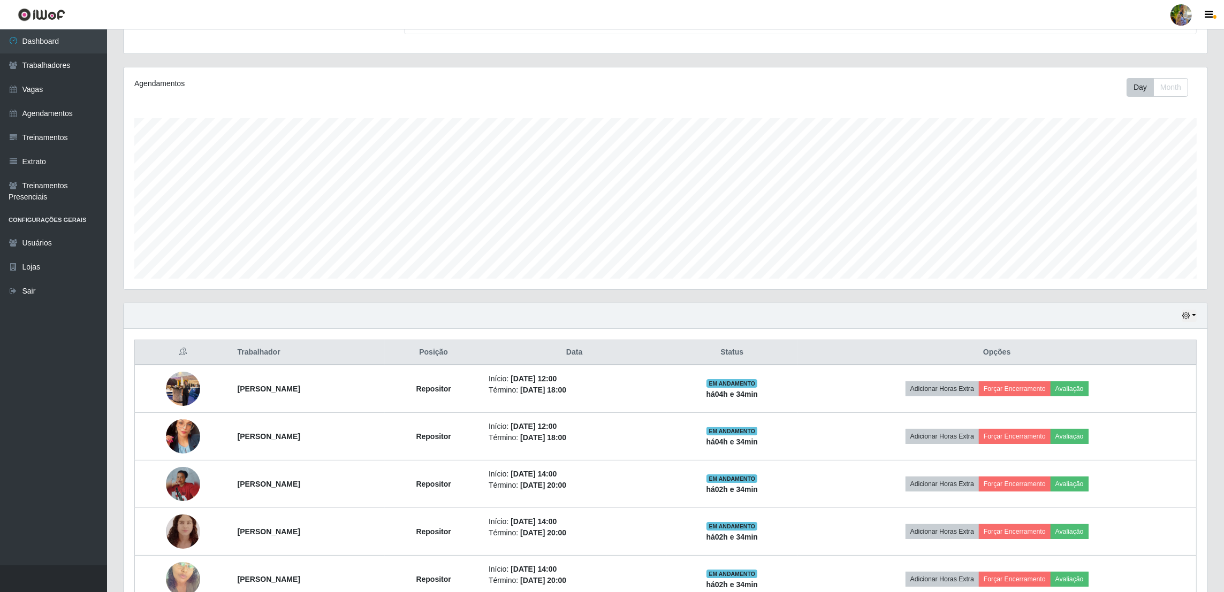
scroll to position [0, 0]
